Goal: Transaction & Acquisition: Subscribe to service/newsletter

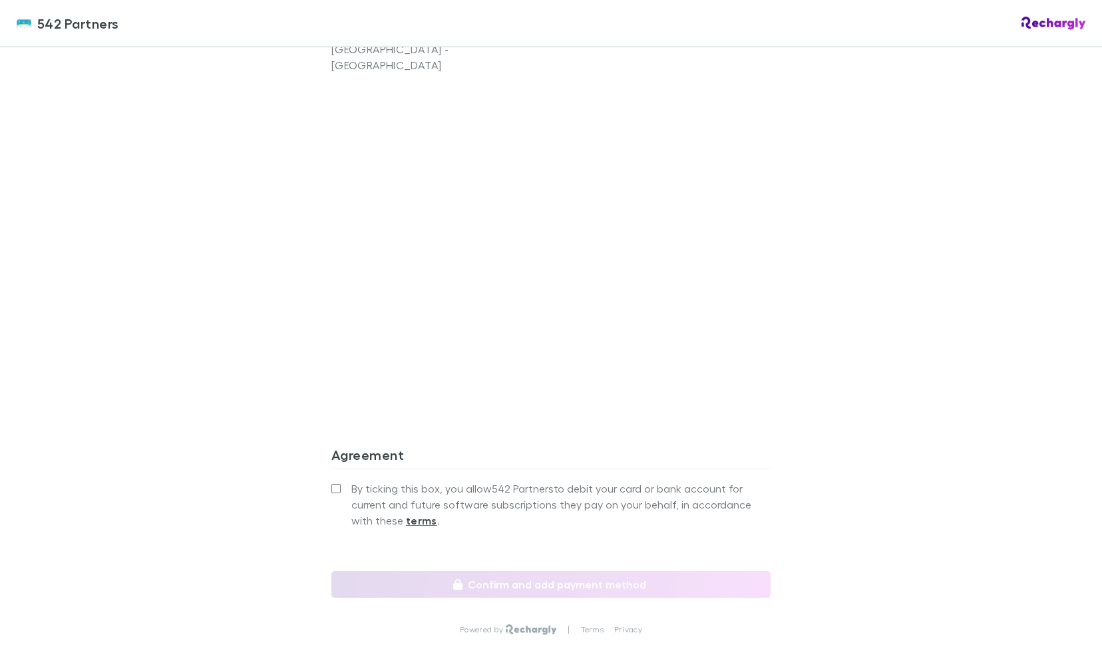
scroll to position [1034, 0]
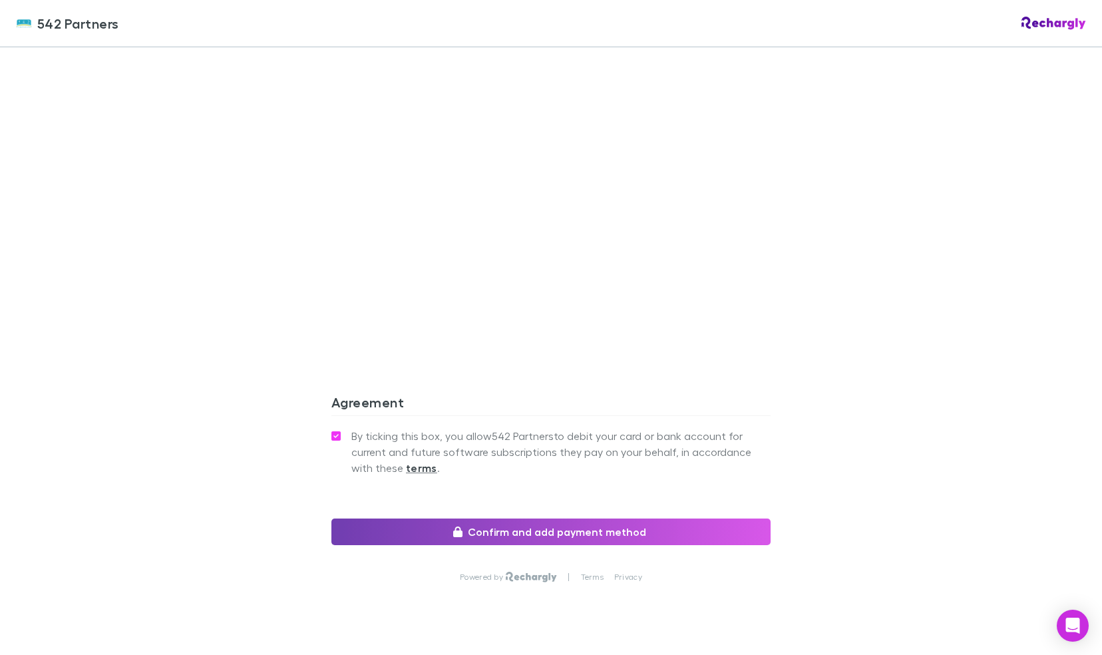
click at [527, 518] on button "Confirm and add payment method" at bounding box center [550, 531] width 439 height 27
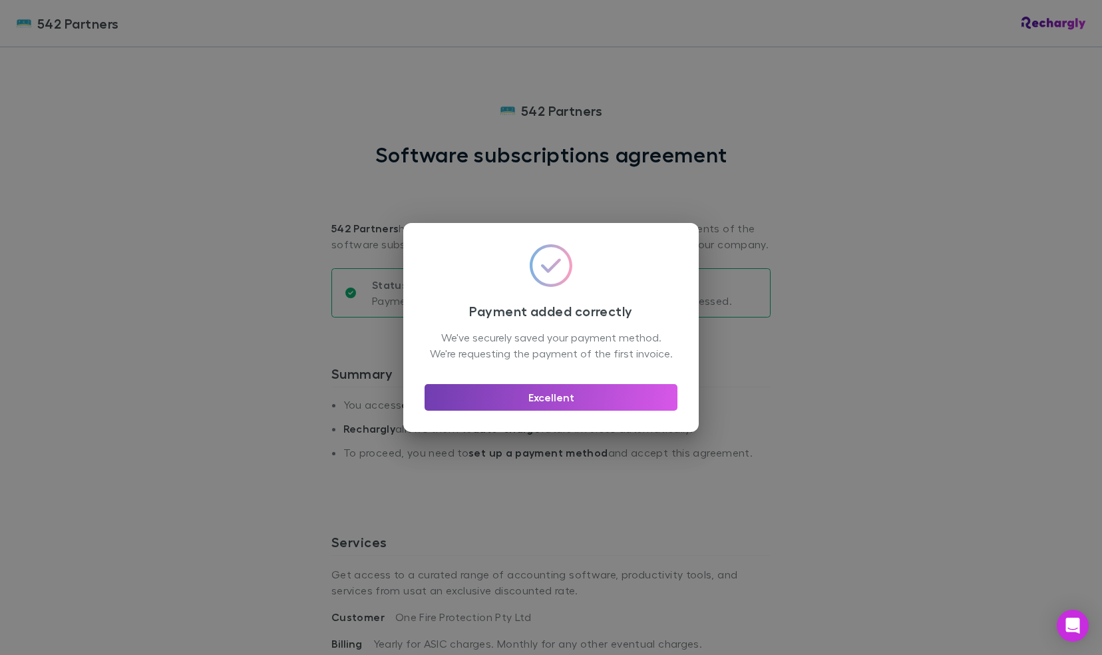
click at [567, 406] on button "Excellent" at bounding box center [550, 397] width 253 height 27
